Goal: Submit feedback/report problem: Submit feedback/report problem

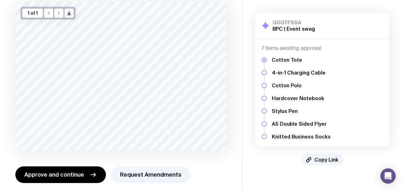
scroll to position [48, 0]
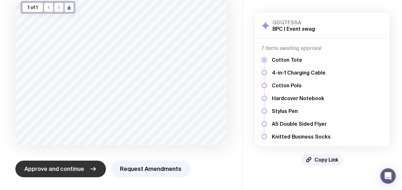
click at [66, 166] on span "Approve and continue" at bounding box center [54, 169] width 60 height 8
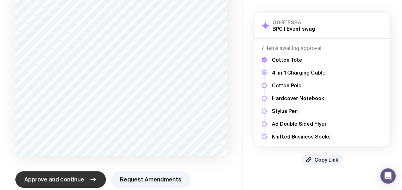
scroll to position [192, 0]
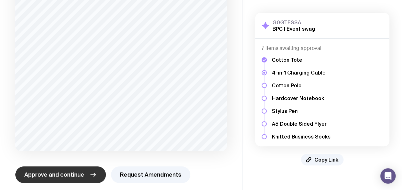
click at [65, 172] on span "Approve and continue" at bounding box center [54, 175] width 60 height 8
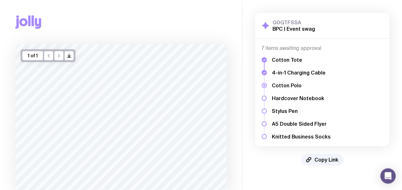
scroll to position [32, 0]
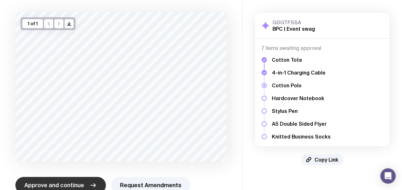
click at [66, 182] on span "Approve and continue" at bounding box center [54, 185] width 60 height 8
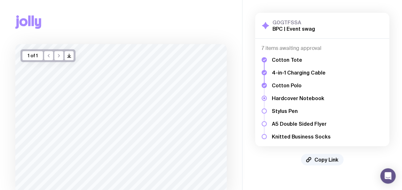
scroll to position [48, 0]
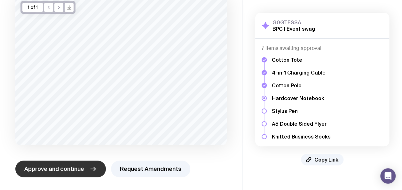
click at [77, 166] on span "Approve and continue" at bounding box center [54, 169] width 60 height 8
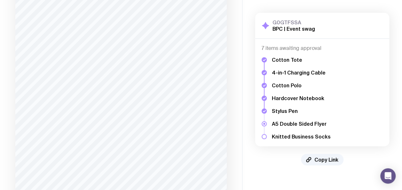
scroll to position [192, 0]
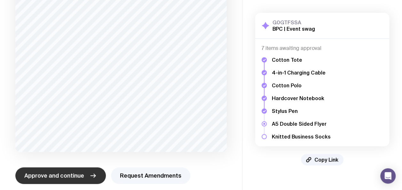
click at [140, 182] on button "Request Amendments" at bounding box center [150, 175] width 79 height 17
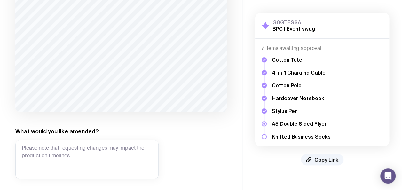
scroll to position [256, 0]
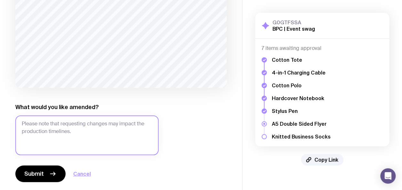
click at [107, 135] on textarea "What would you like amended?" at bounding box center [86, 136] width 143 height 40
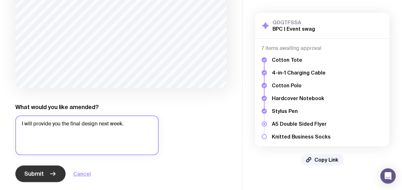
type textarea "I will provide you the final design next week."
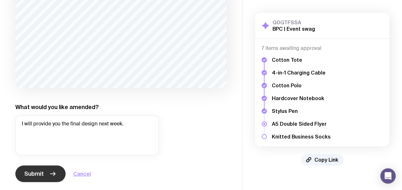
click at [53, 174] on icon "button" at bounding box center [53, 174] width 5 height 0
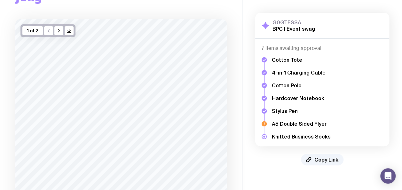
scroll to position [0, 0]
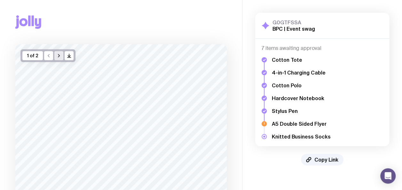
click at [57, 57] on icon "button" at bounding box center [58, 55] width 5 height 5
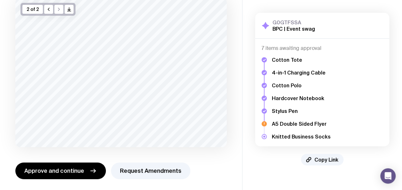
scroll to position [48, 0]
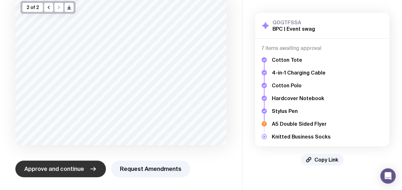
click at [86, 169] on button "Approve and continue" at bounding box center [60, 169] width 91 height 17
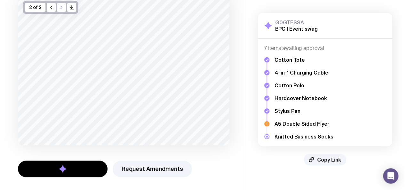
scroll to position [0, 0]
